Goal: Task Accomplishment & Management: Manage account settings

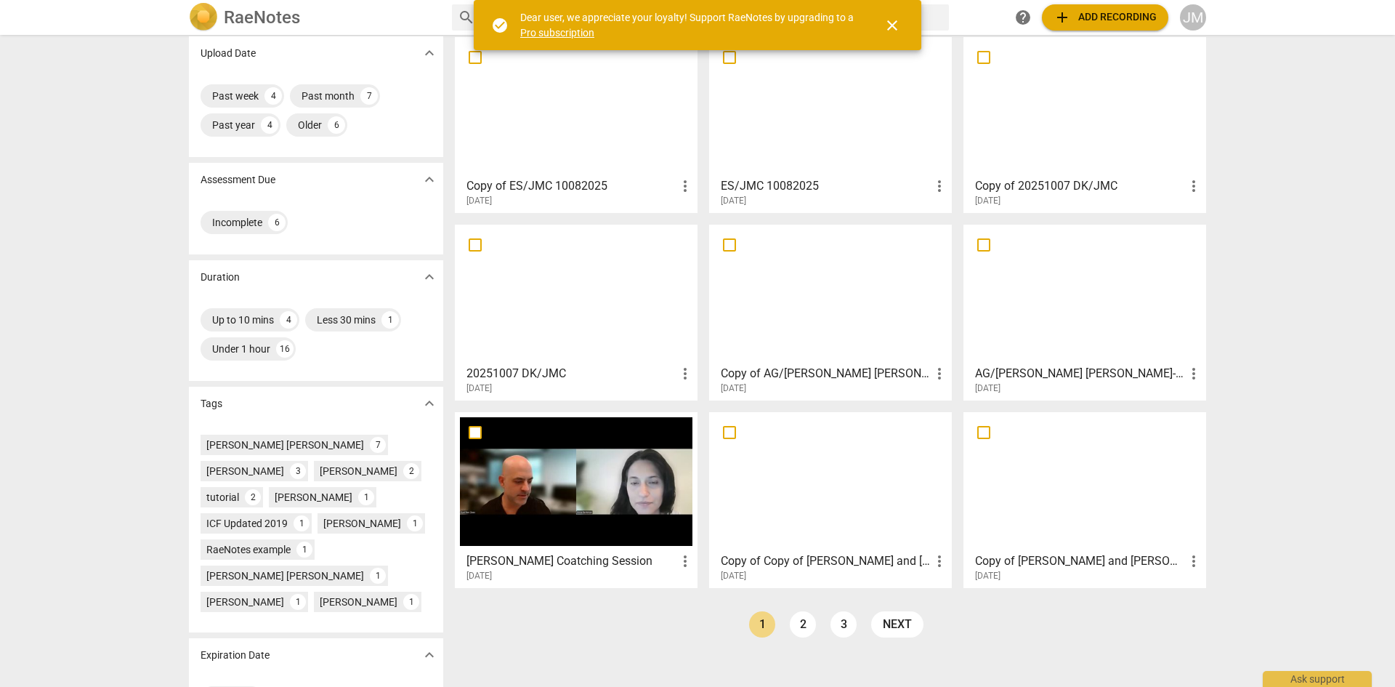
scroll to position [130, 0]
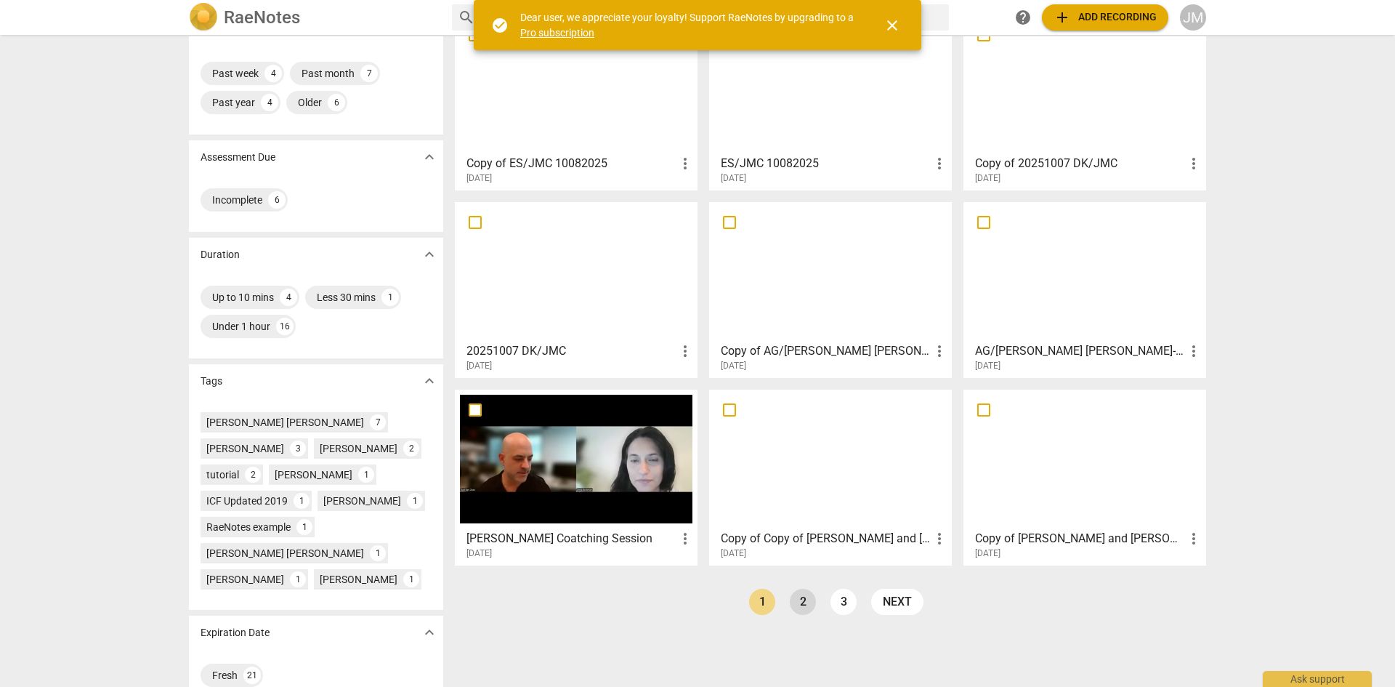
click at [804, 603] on link "2" at bounding box center [803, 601] width 26 height 26
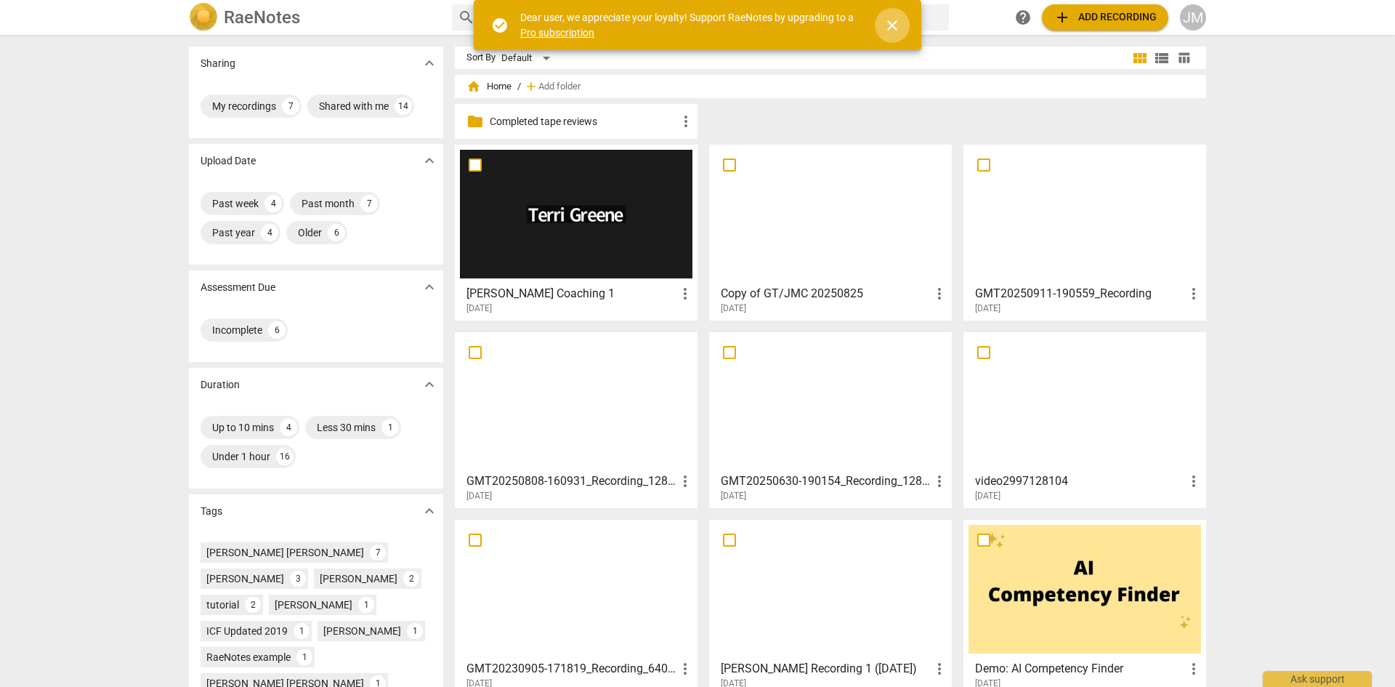
click at [890, 25] on span "close" at bounding box center [891, 25] width 17 height 17
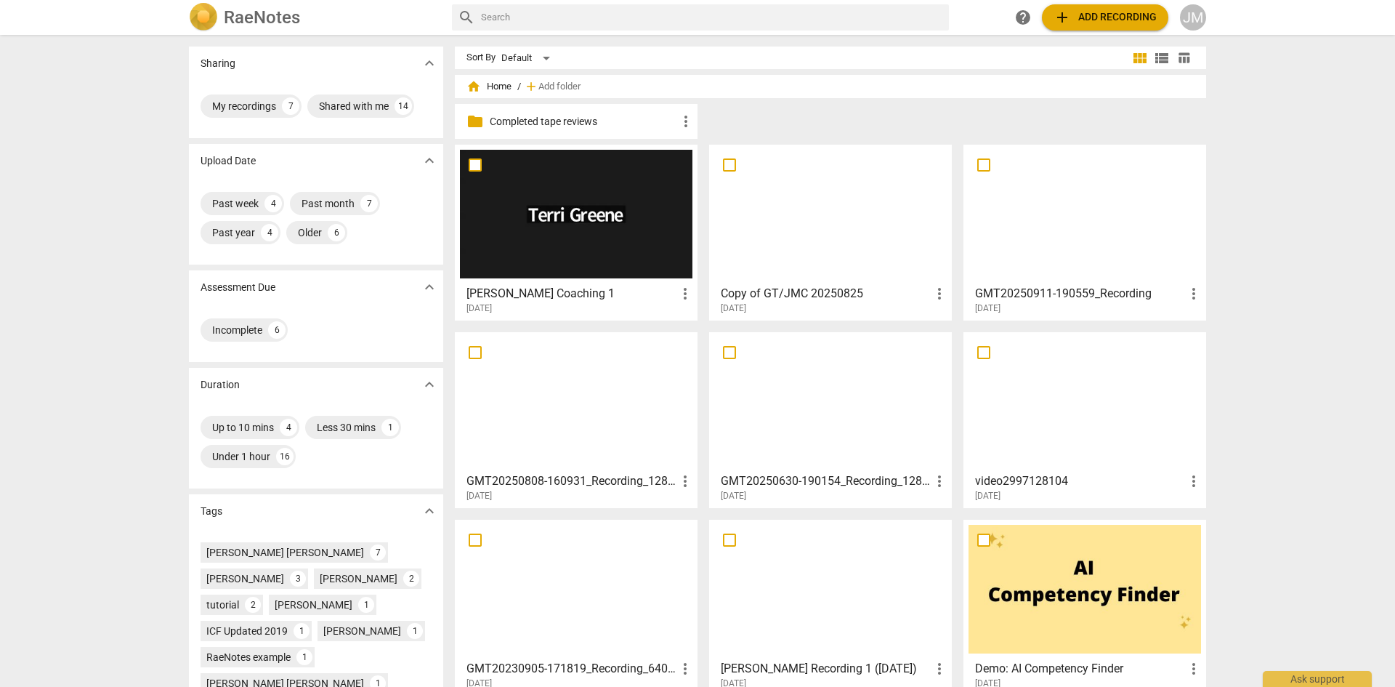
click at [1034, 243] on div at bounding box center [1084, 214] width 232 height 129
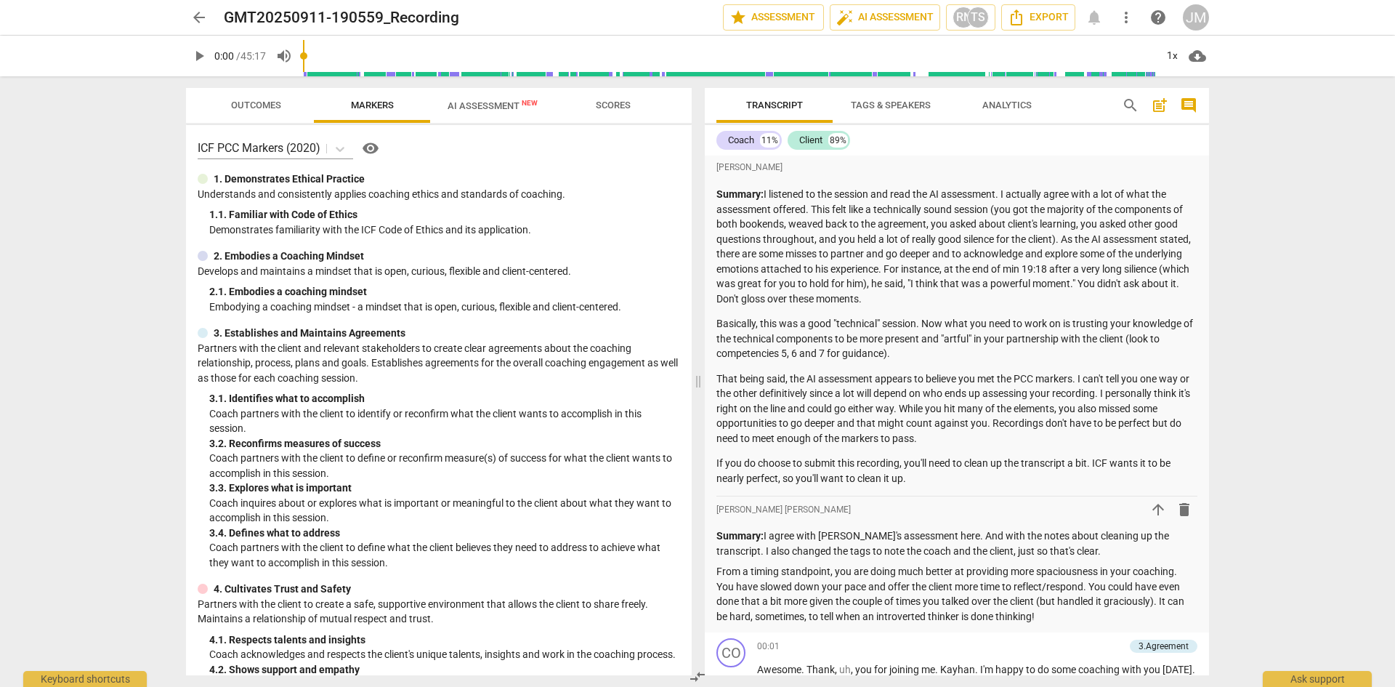
click at [195, 15] on span "arrow_back" at bounding box center [198, 17] width 17 height 17
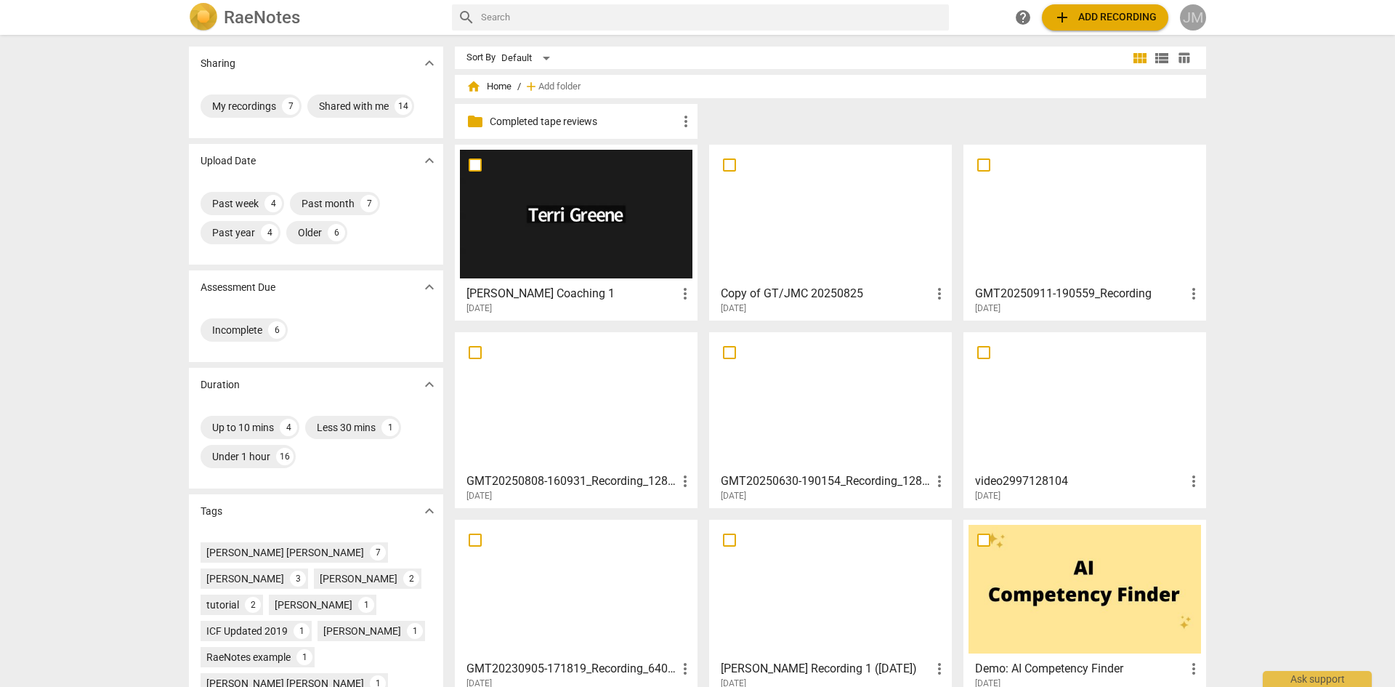
click at [1188, 11] on div "JM" at bounding box center [1193, 17] width 26 height 26
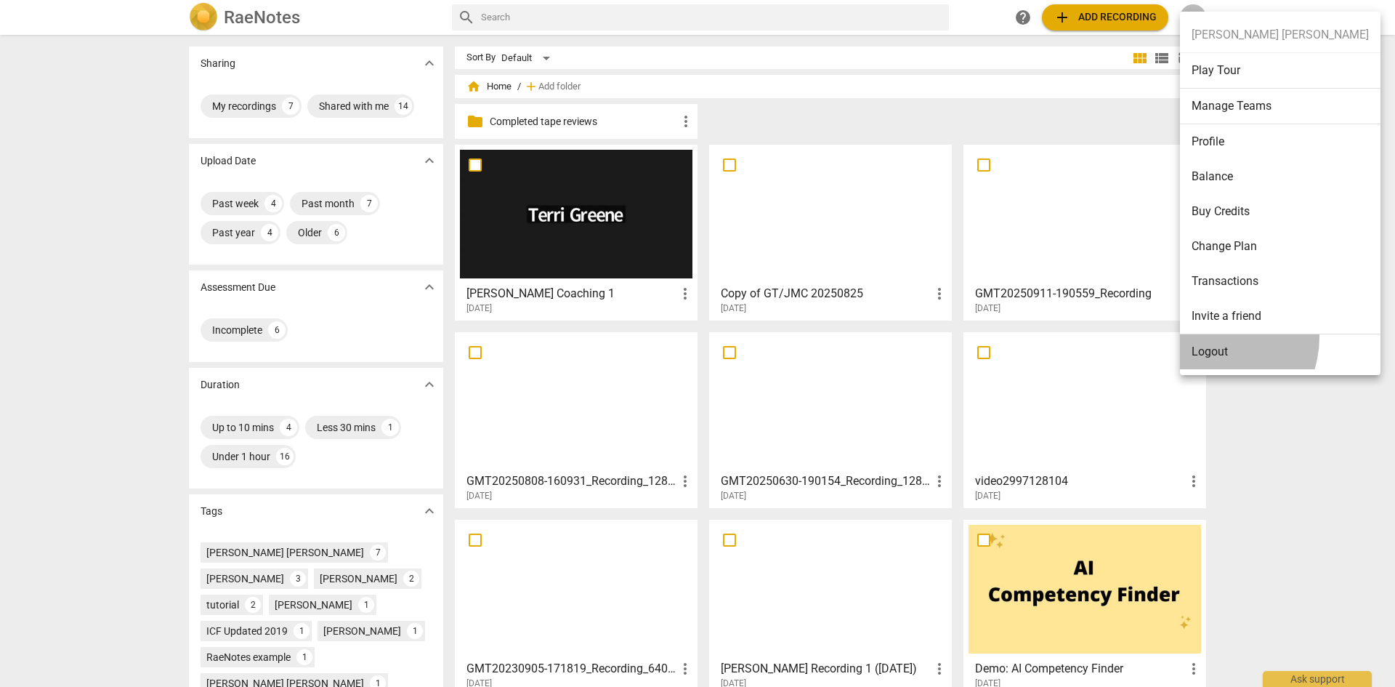
click at [1210, 337] on li "Logout" at bounding box center [1280, 351] width 201 height 35
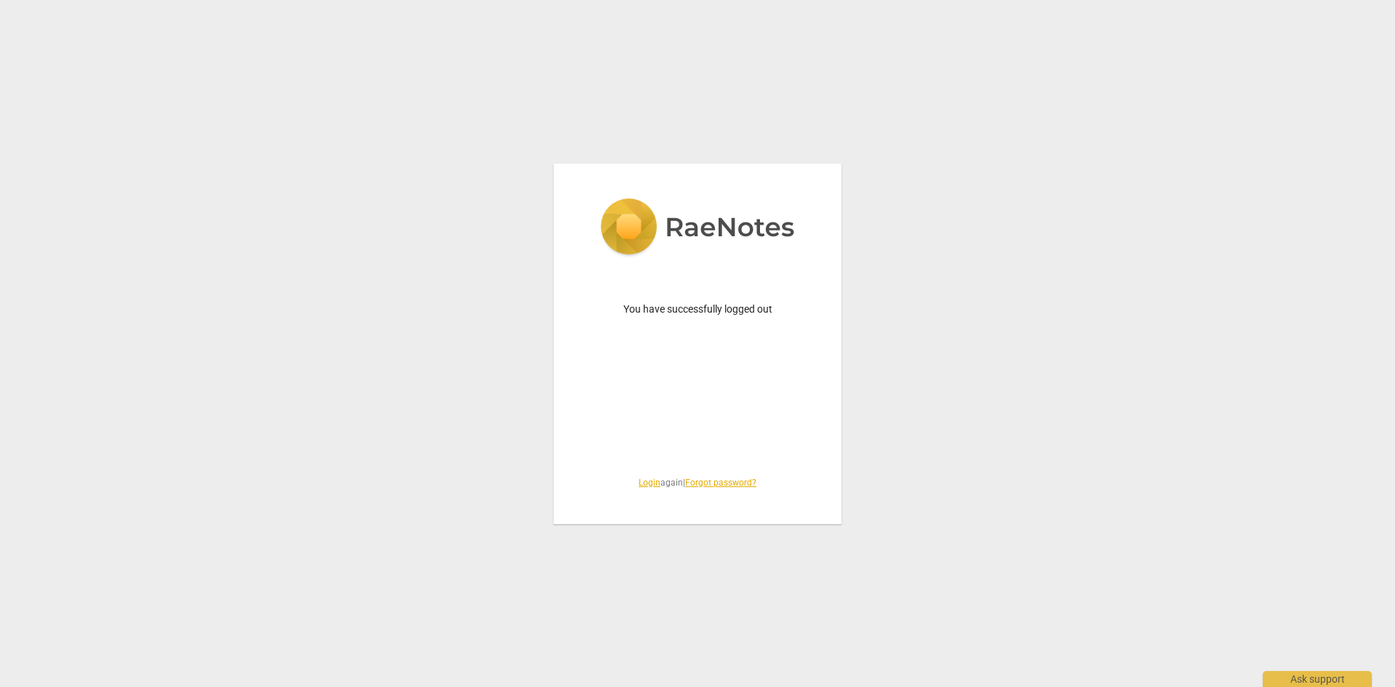
click at [644, 484] on link "Login" at bounding box center [650, 482] width 22 height 10
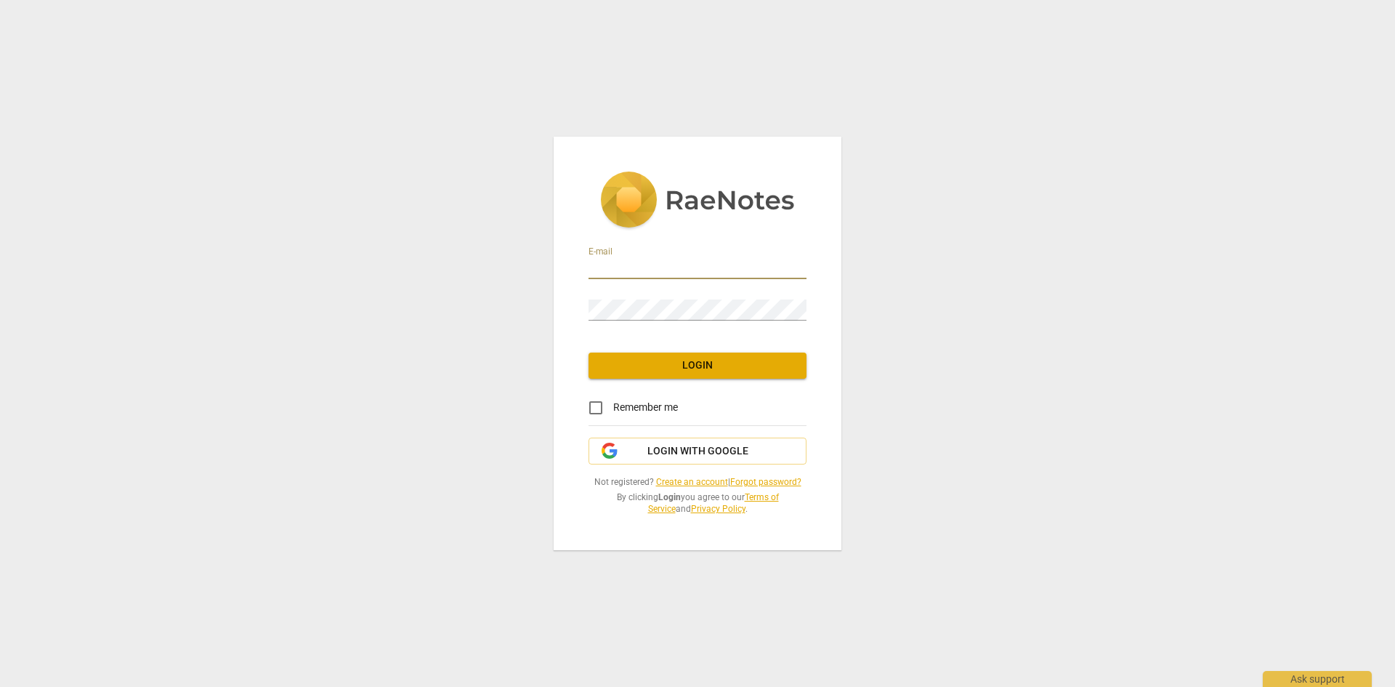
click at [644, 271] on input "email" at bounding box center [697, 268] width 218 height 21
type input "[PERSON_NAME][EMAIL_ADDRESS][DOMAIN_NAME]"
